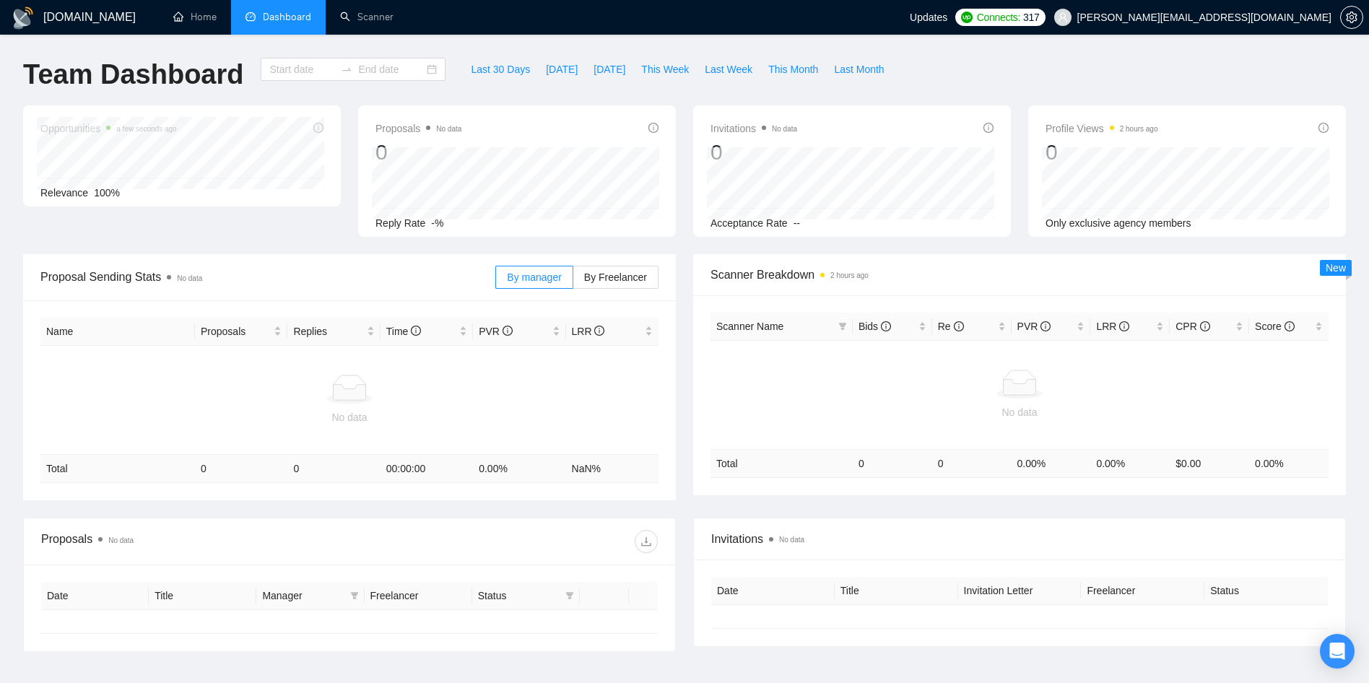
type input "[DATE]"
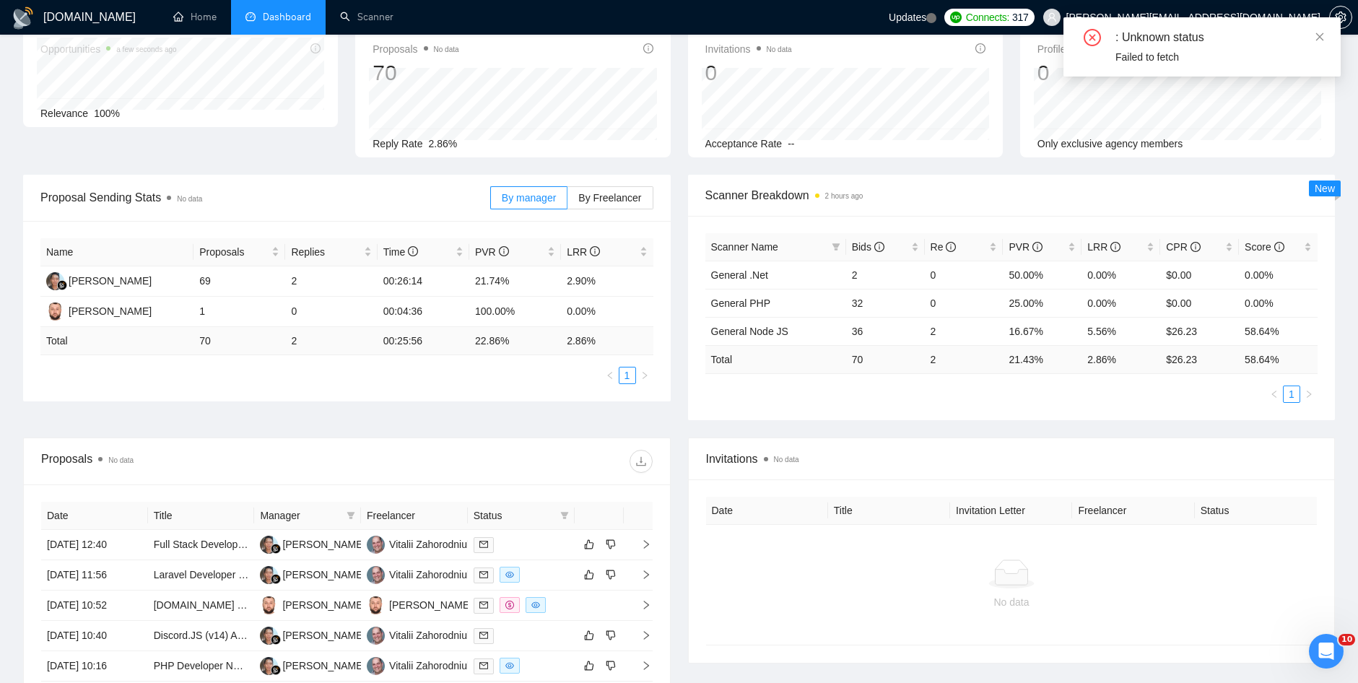
scroll to position [152, 0]
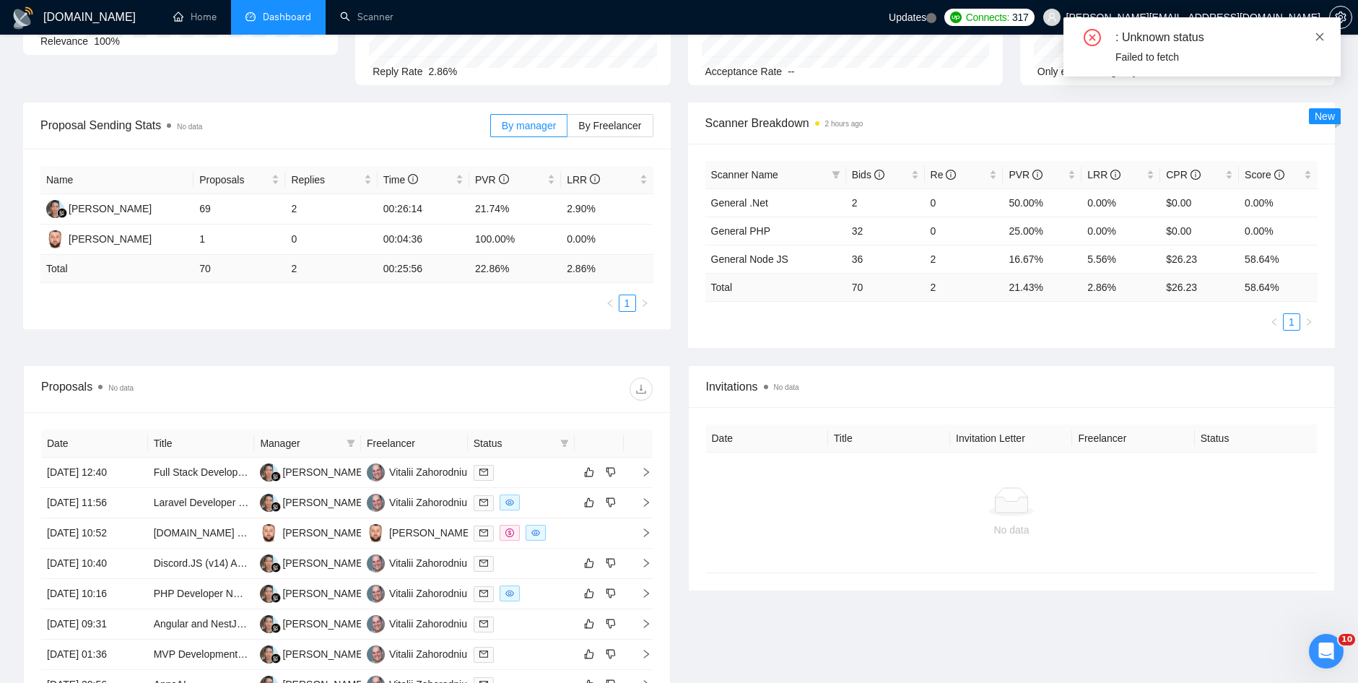
click at [1323, 35] on icon "close" at bounding box center [1320, 37] width 10 height 10
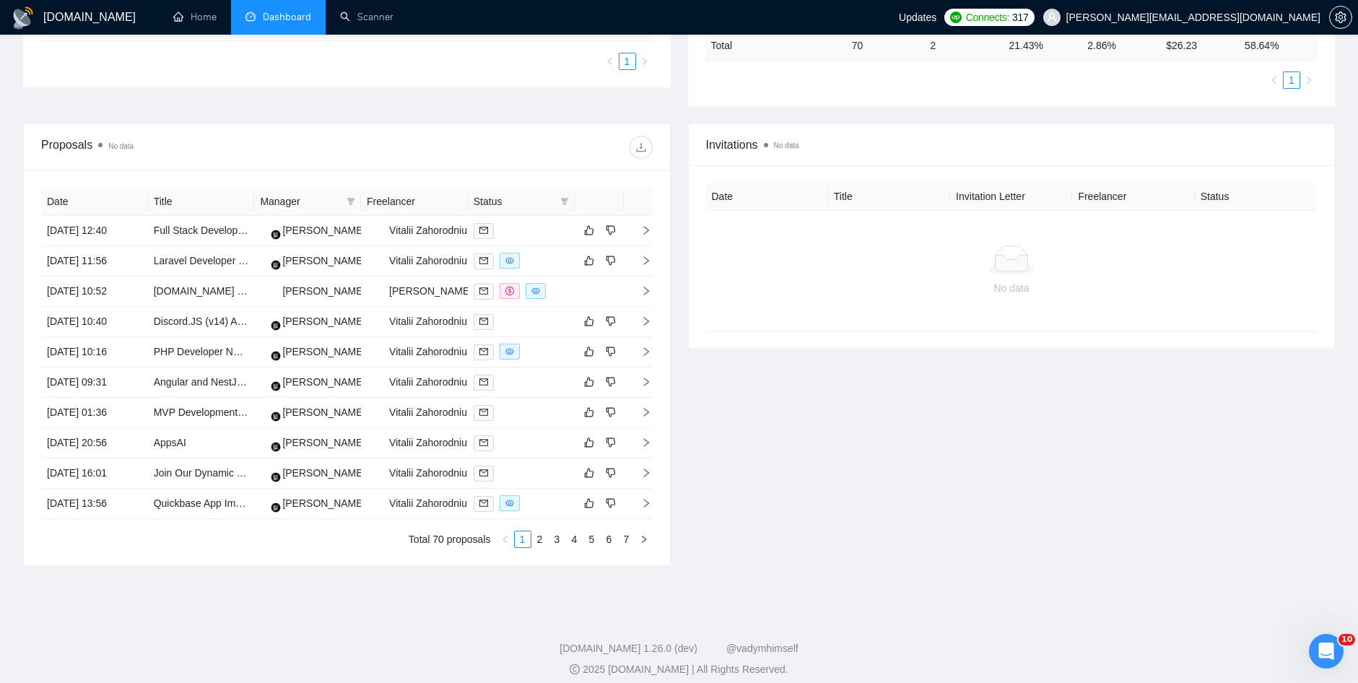
scroll to position [405, 0]
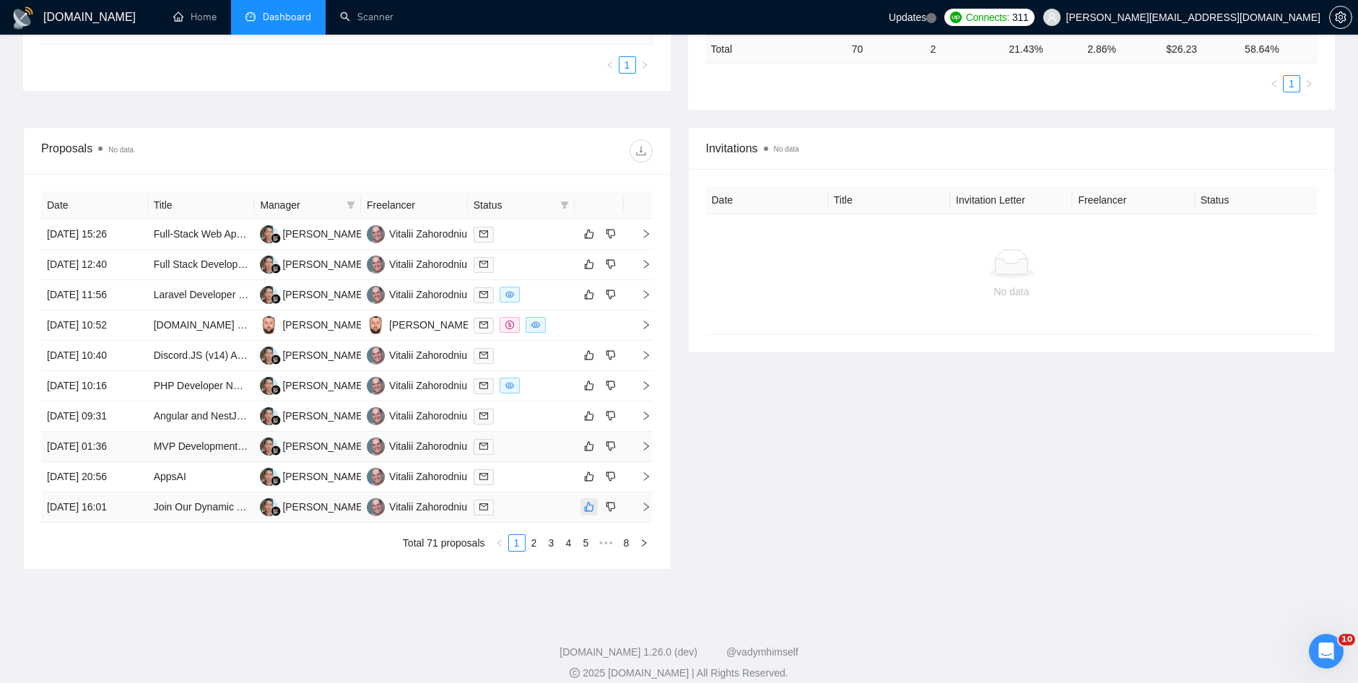
scroll to position [405, 0]
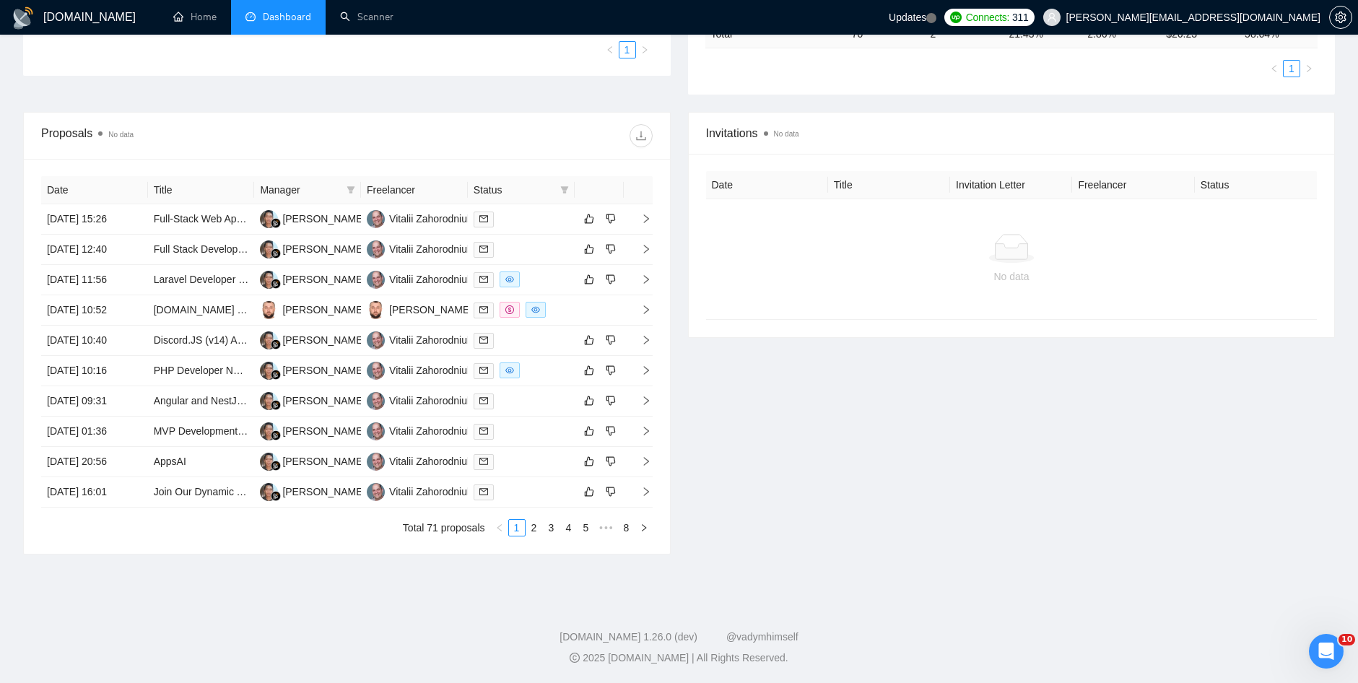
click at [535, 526] on link "2" at bounding box center [534, 528] width 16 height 16
click at [549, 528] on link "3" at bounding box center [552, 528] width 16 height 16
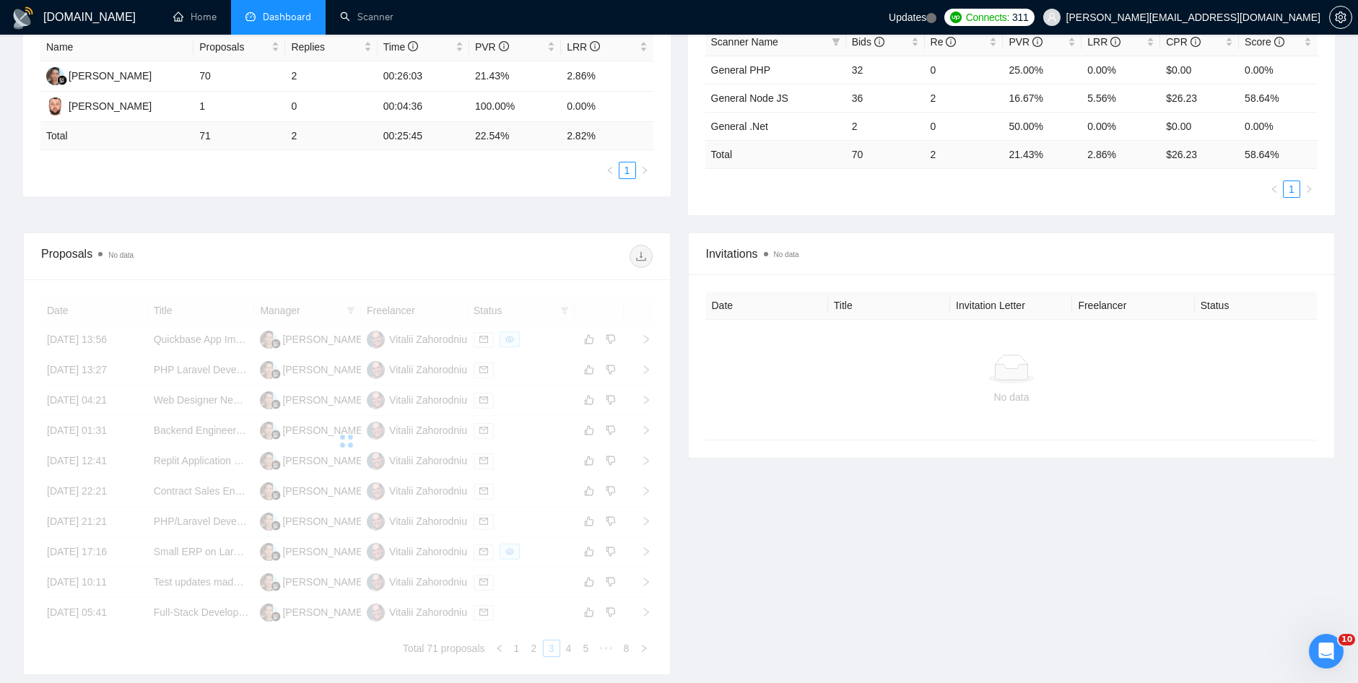
scroll to position [0, 0]
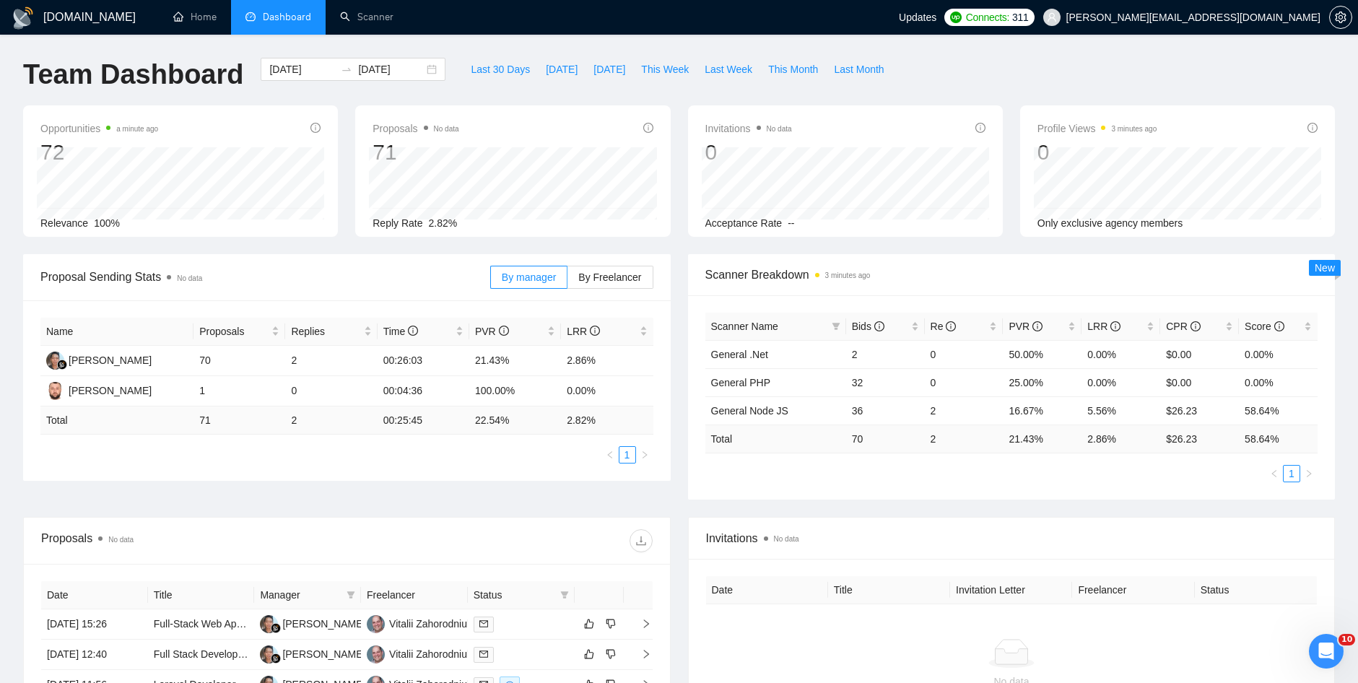
click at [282, 489] on div "Proposal Sending Stats No data By manager By Freelancer Name Proposals Replies …" at bounding box center [678, 385] width 1329 height 263
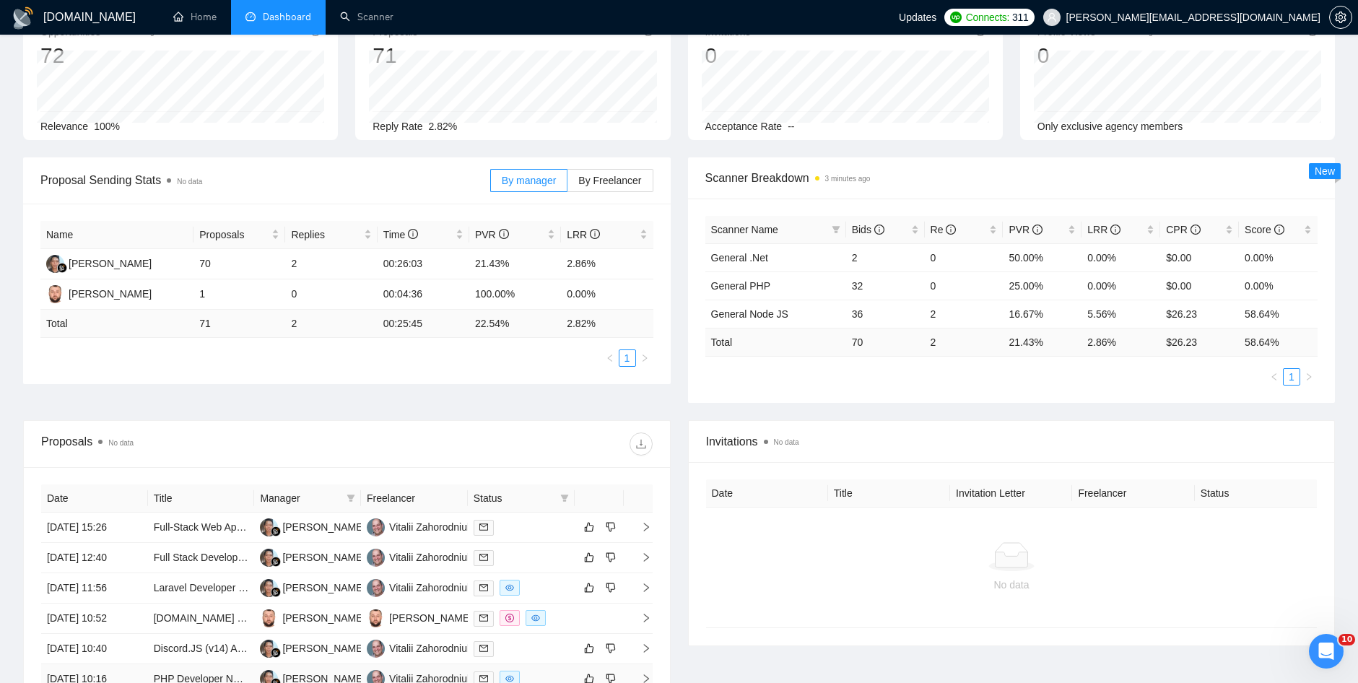
scroll to position [289, 0]
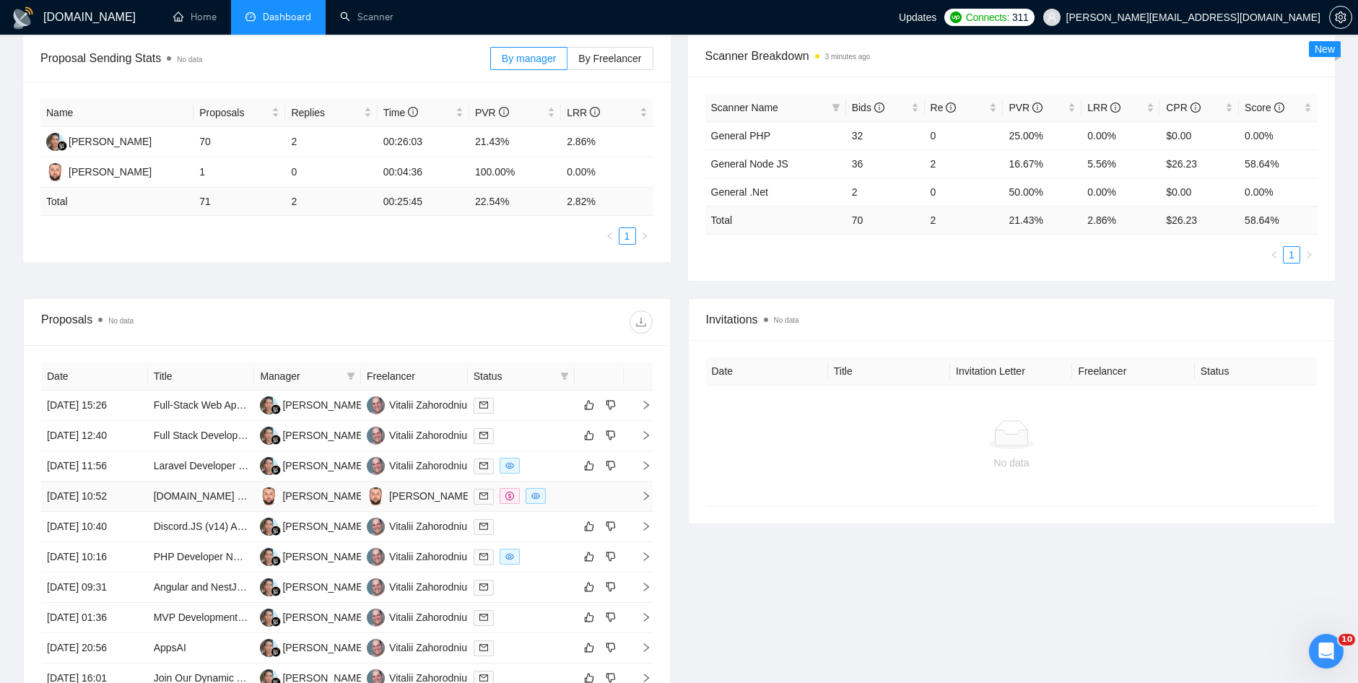
scroll to position [338, 0]
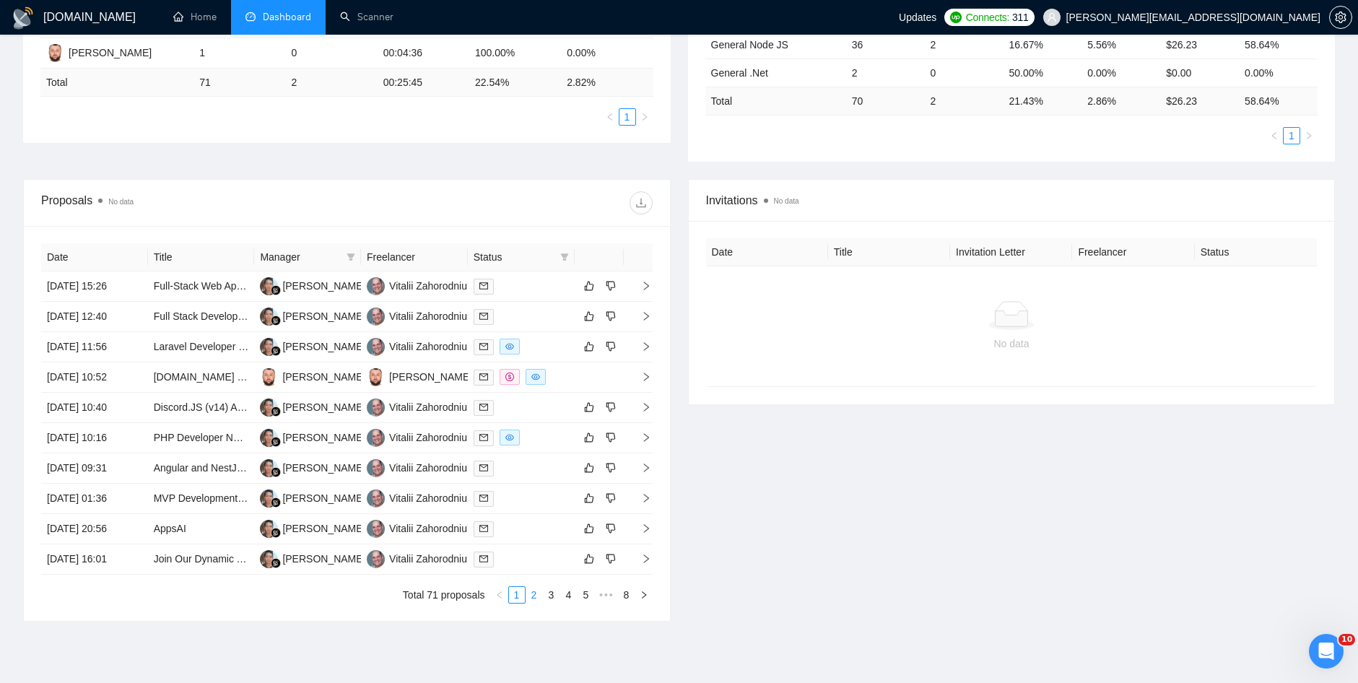
click at [533, 591] on link "2" at bounding box center [534, 595] width 16 height 16
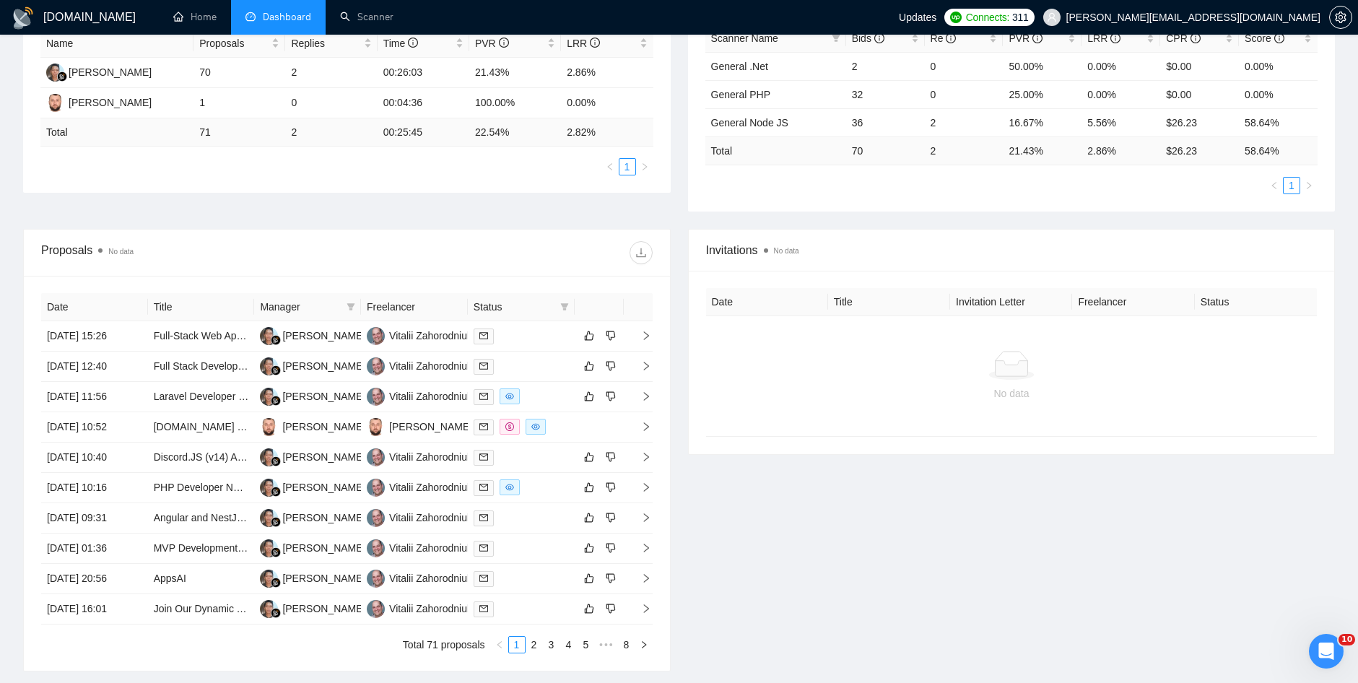
scroll to position [296, 0]
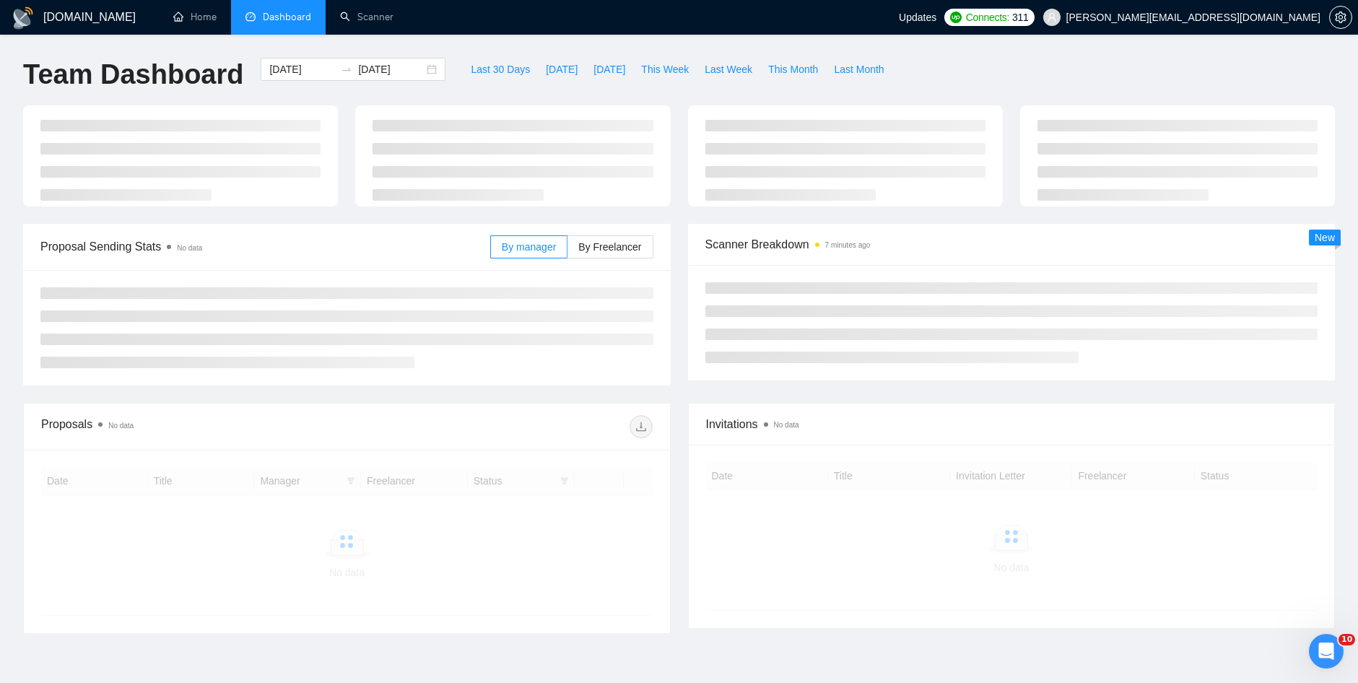
scroll to position [79, 0]
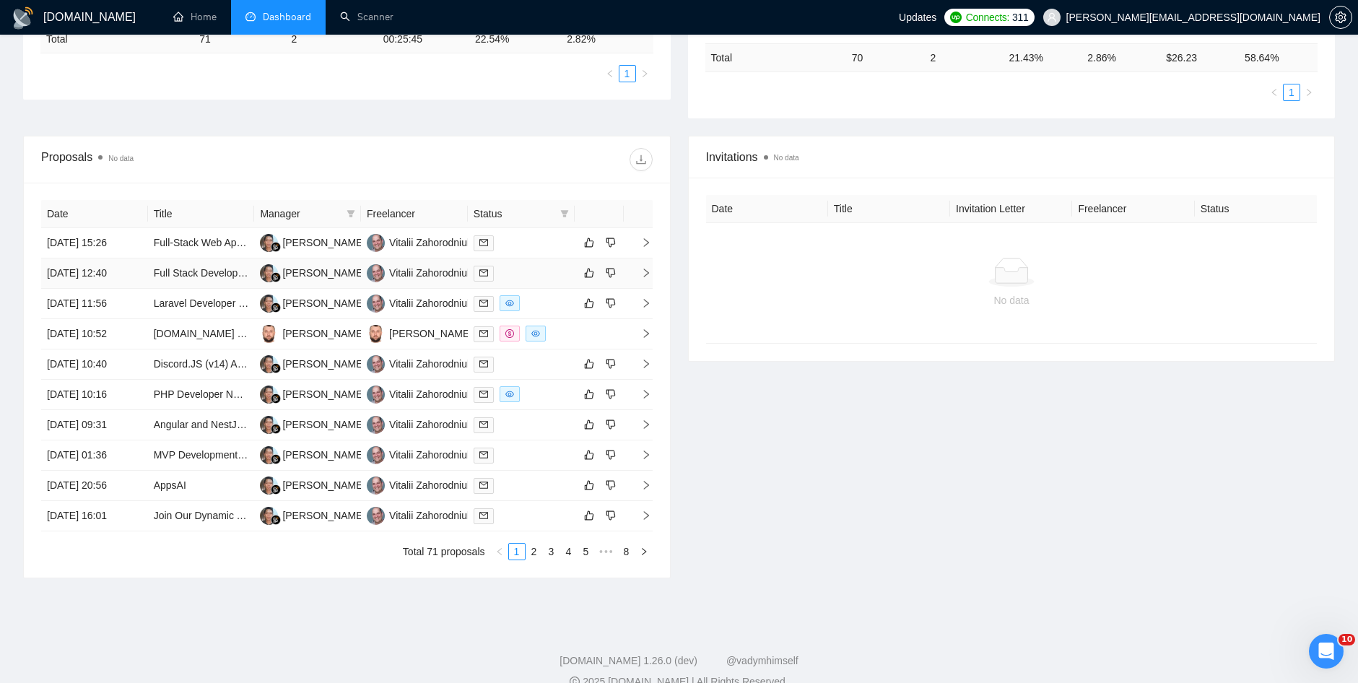
scroll to position [386, 0]
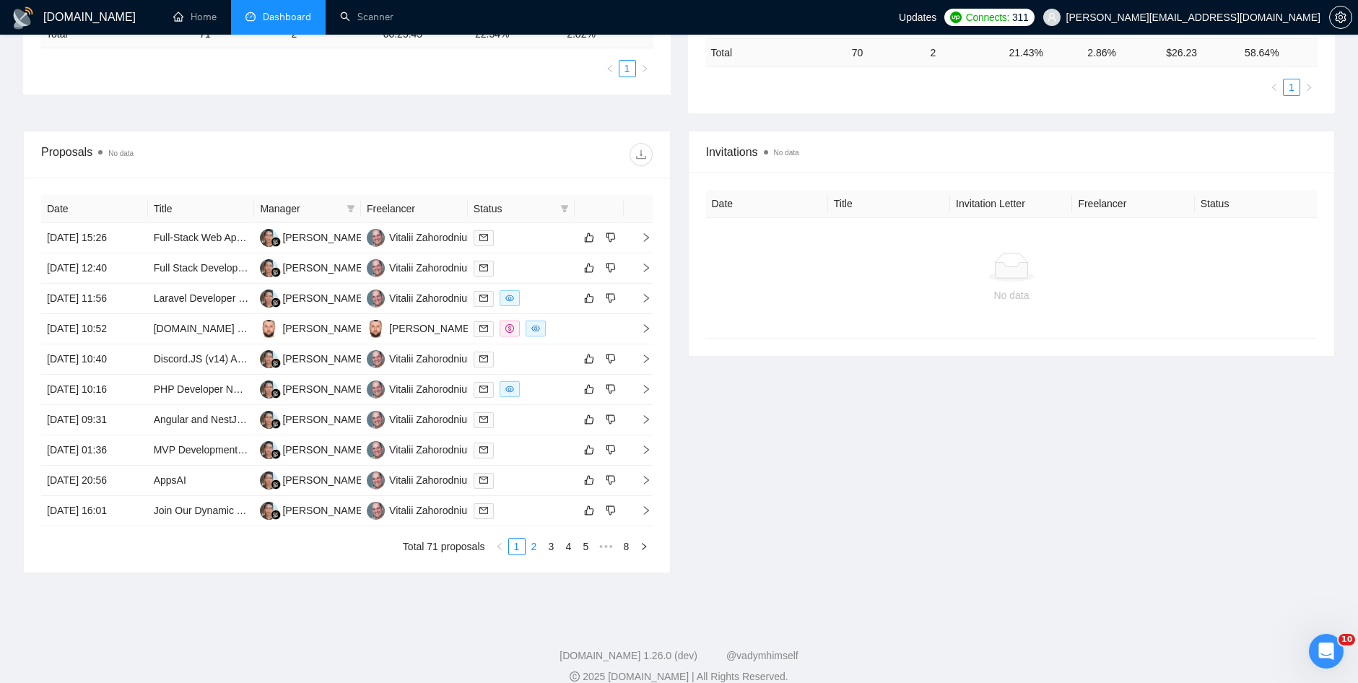
click at [532, 542] on link "2" at bounding box center [534, 547] width 16 height 16
click at [772, 492] on div "Invitations No data Date Title Invitation Letter Freelancer Status No data" at bounding box center [1011, 352] width 665 height 443
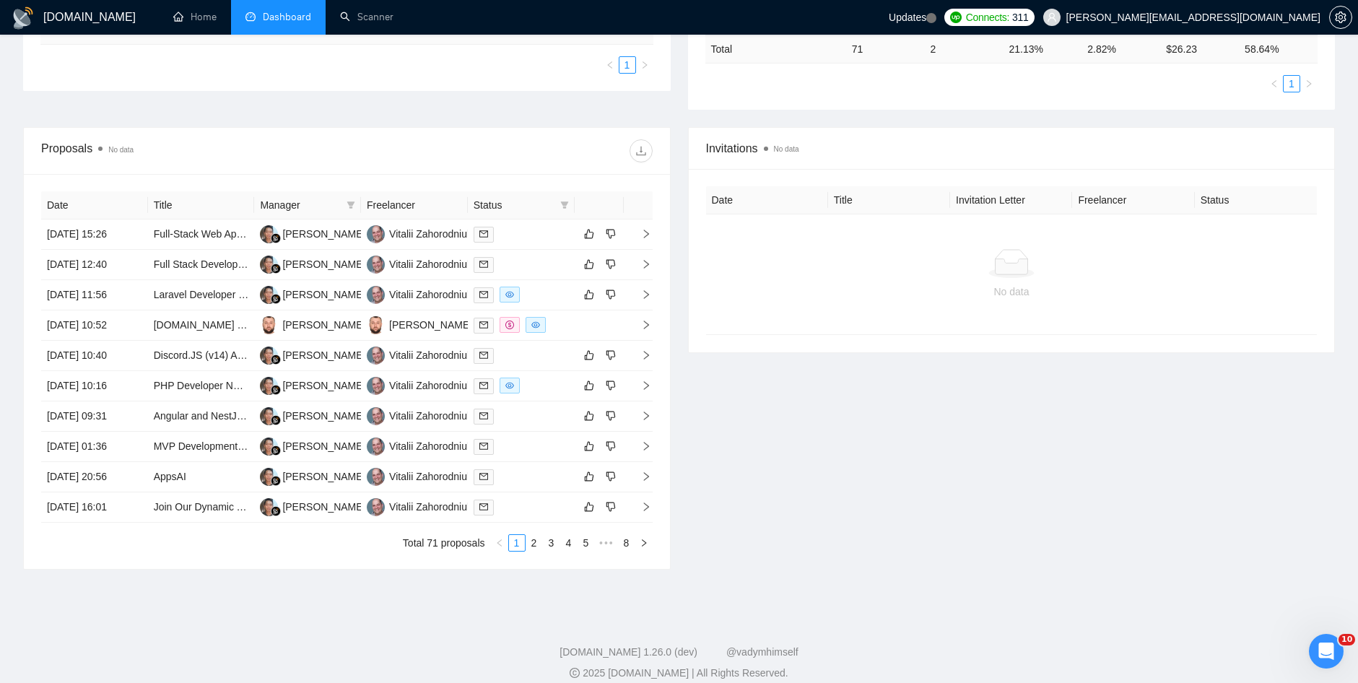
scroll to position [405, 0]
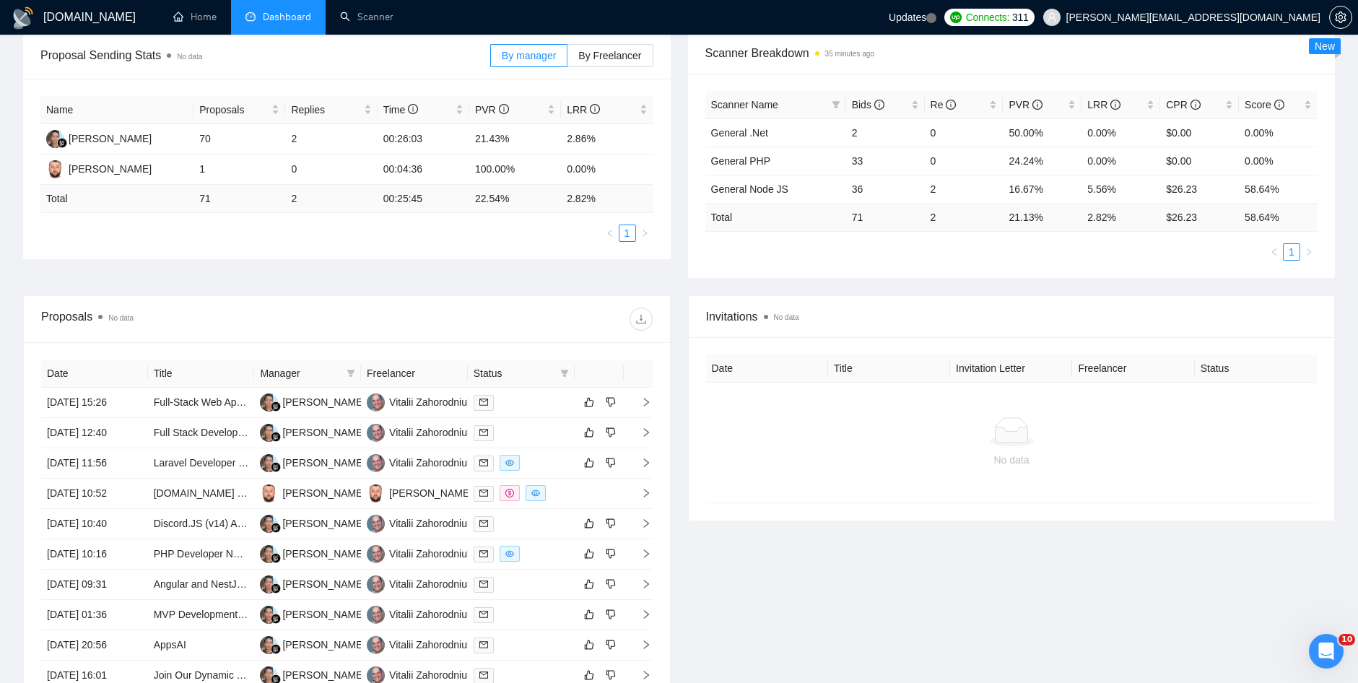
scroll to position [182, 0]
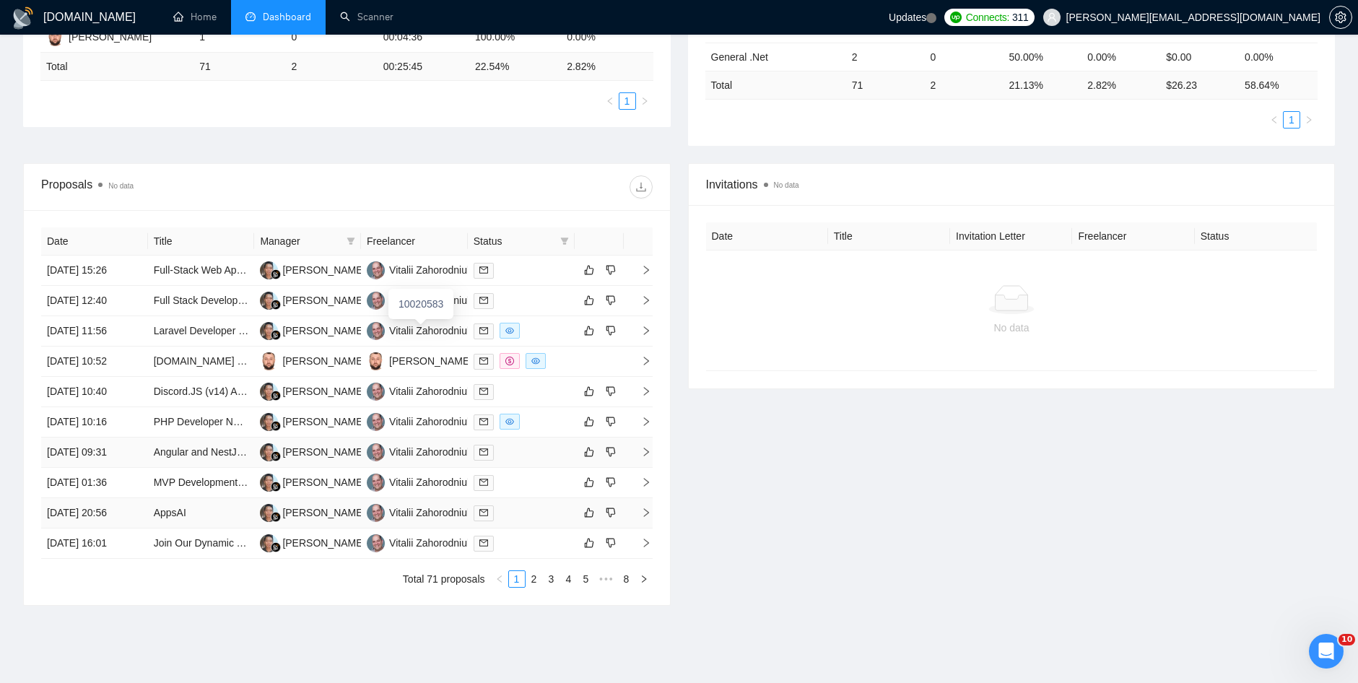
scroll to position [405, 0]
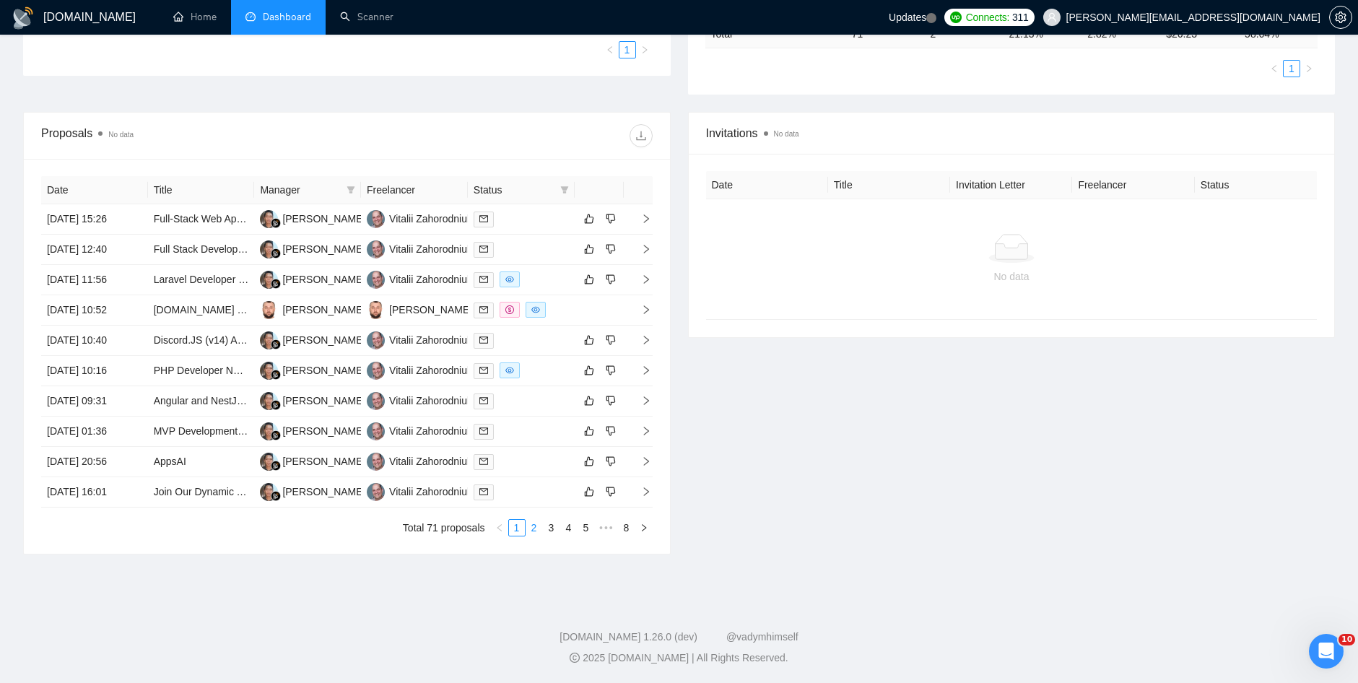
click at [536, 531] on link "2" at bounding box center [534, 528] width 16 height 16
click at [553, 533] on link "3" at bounding box center [552, 528] width 16 height 16
click at [680, 352] on div "Invitations No data Date Title Invitation Letter Freelancer Status No data" at bounding box center [1011, 333] width 665 height 443
click at [518, 531] on link "1" at bounding box center [517, 528] width 16 height 16
click at [1035, 16] on span "Connects: 311" at bounding box center [989, 17] width 90 height 17
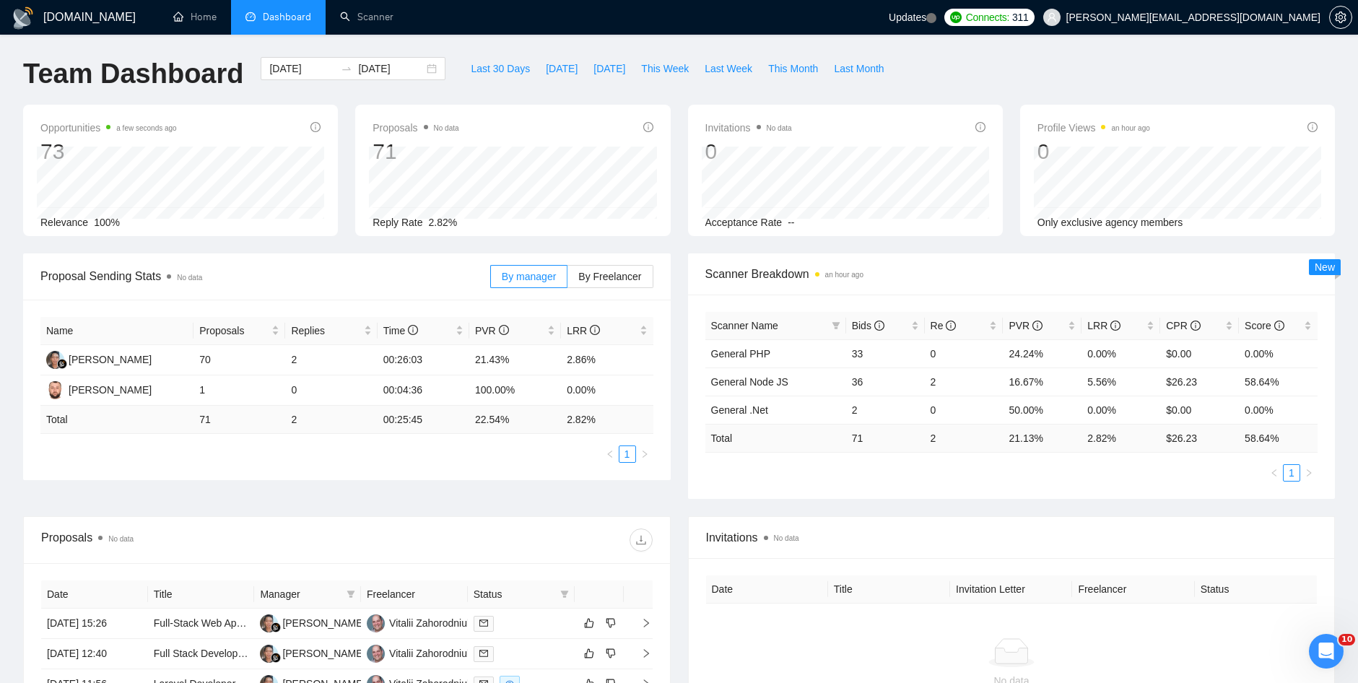
scroll to position [0, 0]
drag, startPoint x: 1187, startPoint y: 479, endPoint x: 1195, endPoint y: 476, distance: 8.2
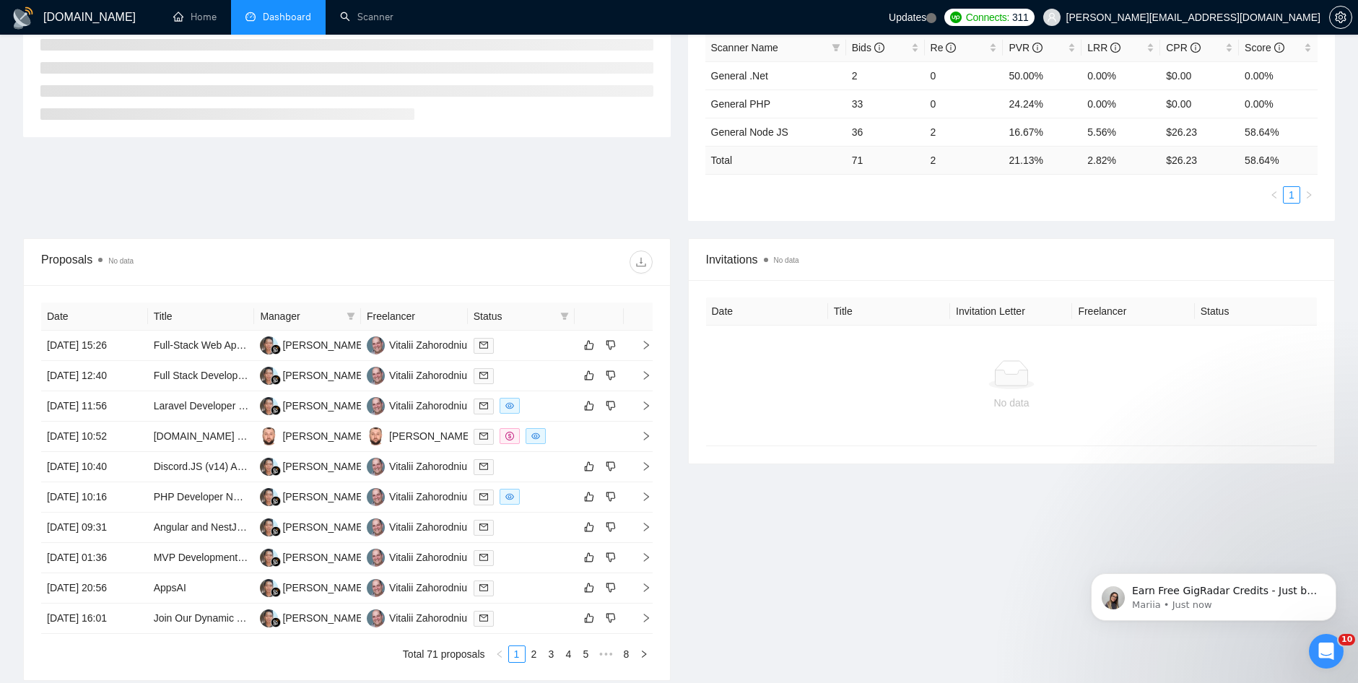
scroll to position [296, 0]
